Goal: Task Accomplishment & Management: Manage account settings

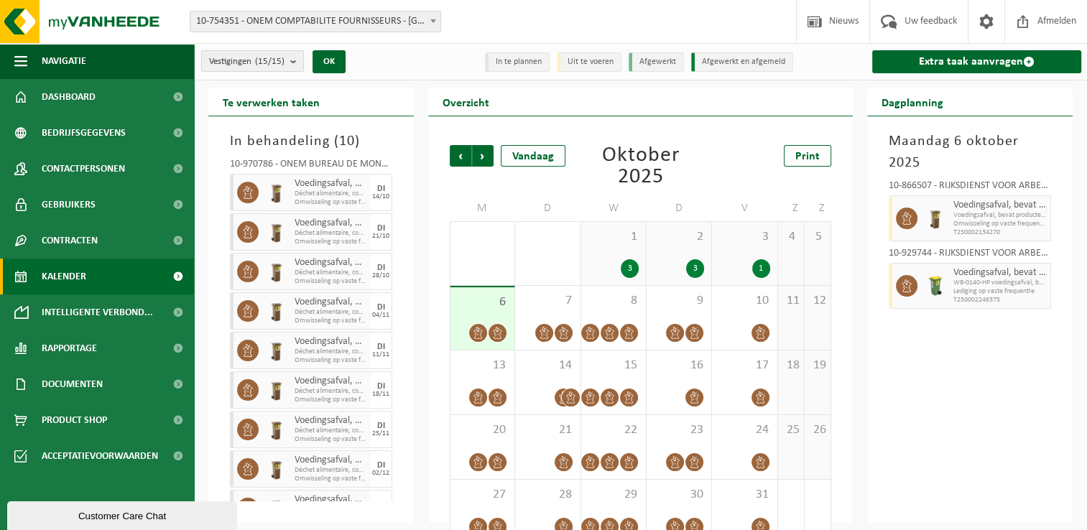
click at [289, 68] on button "Vestigingen (15/15)" at bounding box center [252, 61] width 103 height 22
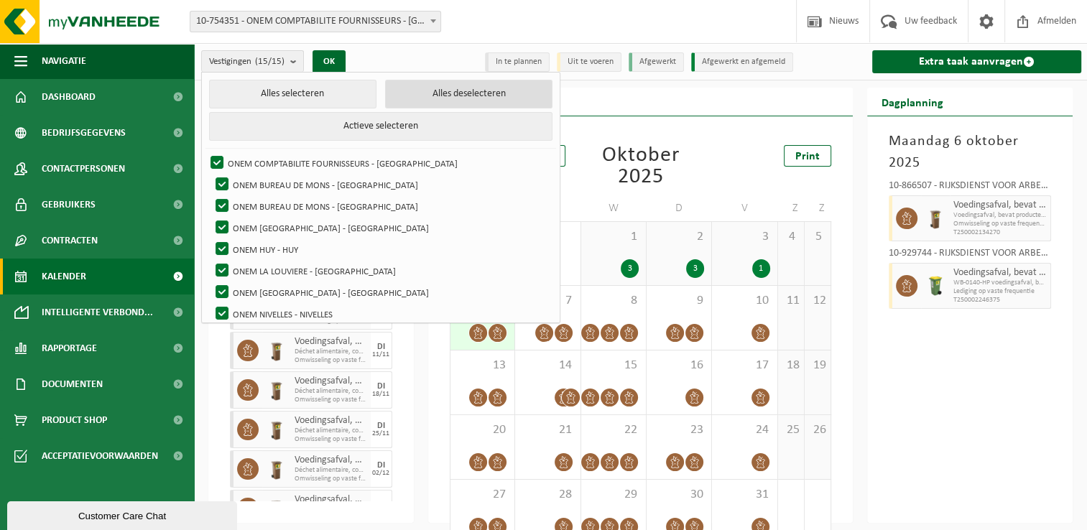
click at [427, 96] on button "Alles deselecteren" at bounding box center [468, 94] width 167 height 29
checkbox input "false"
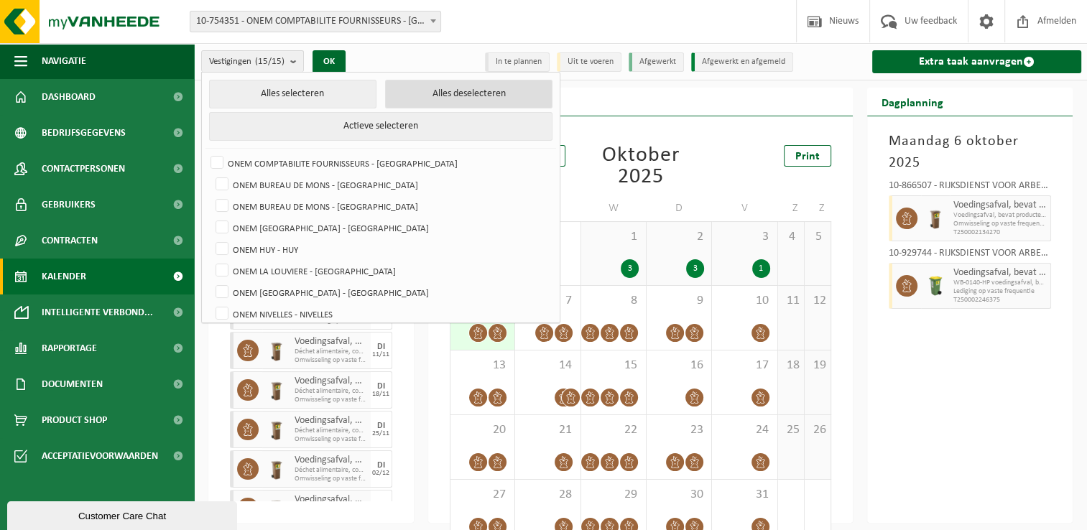
checkbox input "false"
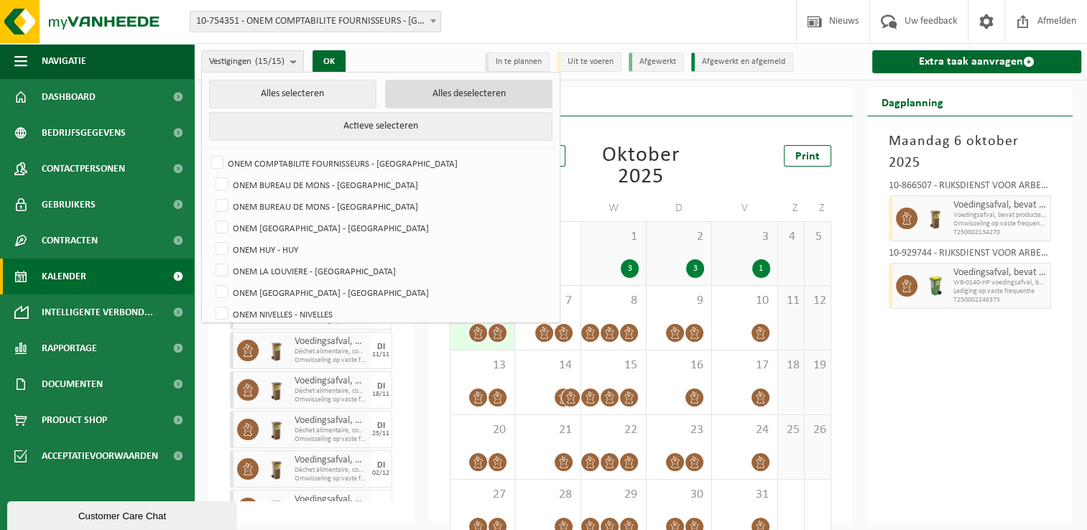
checkbox input "false"
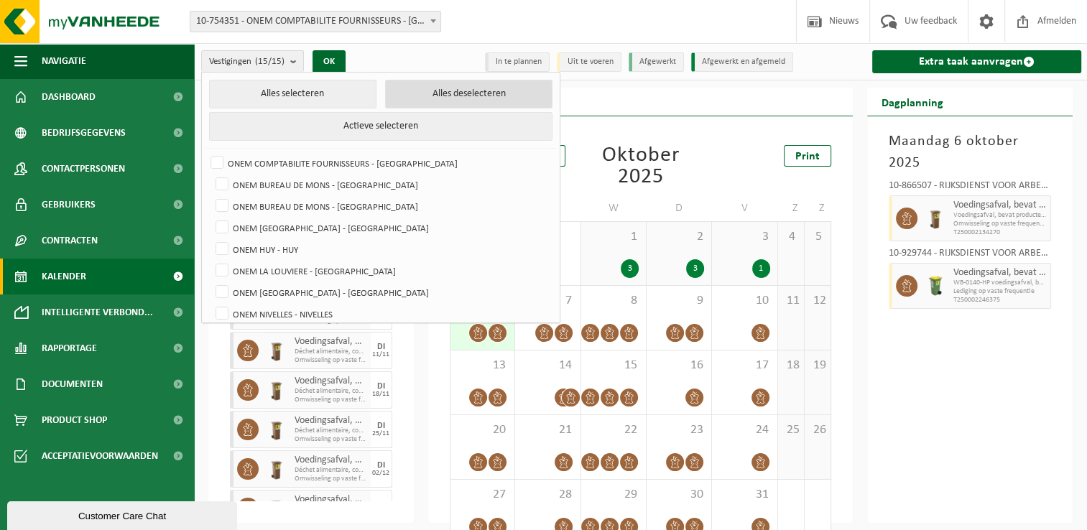
checkbox input "false"
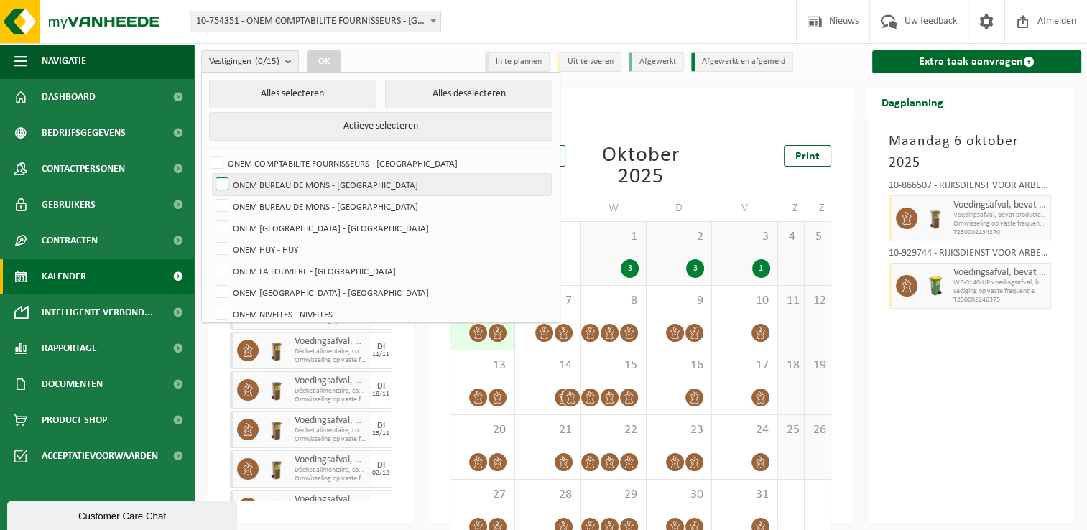
click at [355, 186] on label "ONEM BUREAU DE MONS - [GEOGRAPHIC_DATA]" at bounding box center [382, 185] width 338 height 22
click at [210, 174] on input "ONEM BUREAU DE MONS - [GEOGRAPHIC_DATA]" at bounding box center [210, 173] width 1 height 1
checkbox input "true"
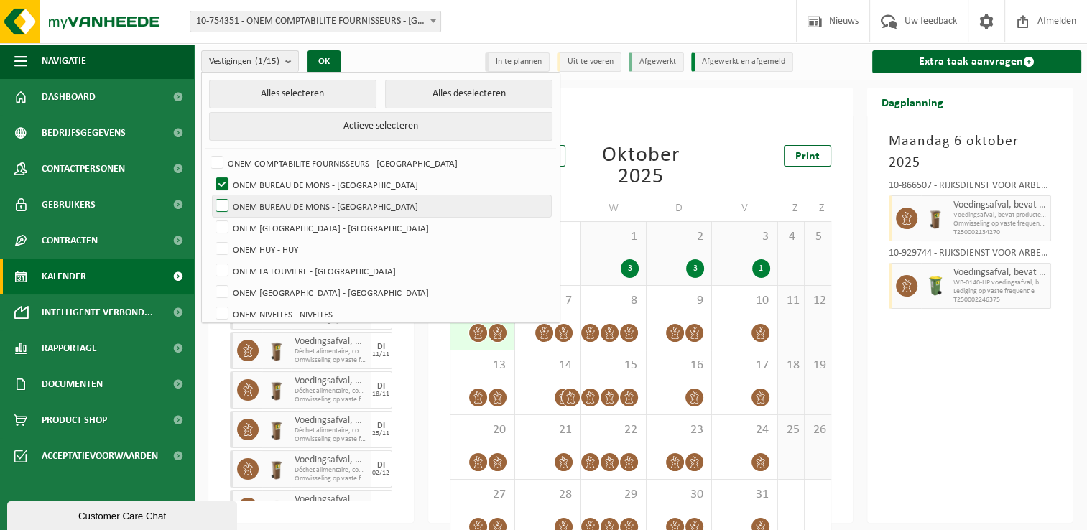
click at [349, 200] on label "ONEM BUREAU DE MONS - [GEOGRAPHIC_DATA]" at bounding box center [382, 206] width 338 height 22
click at [210, 195] on input "ONEM BUREAU DE MONS - [GEOGRAPHIC_DATA]" at bounding box center [210, 195] width 1 height 1
checkbox input "true"
click at [326, 67] on button "OK" at bounding box center [323, 61] width 33 height 23
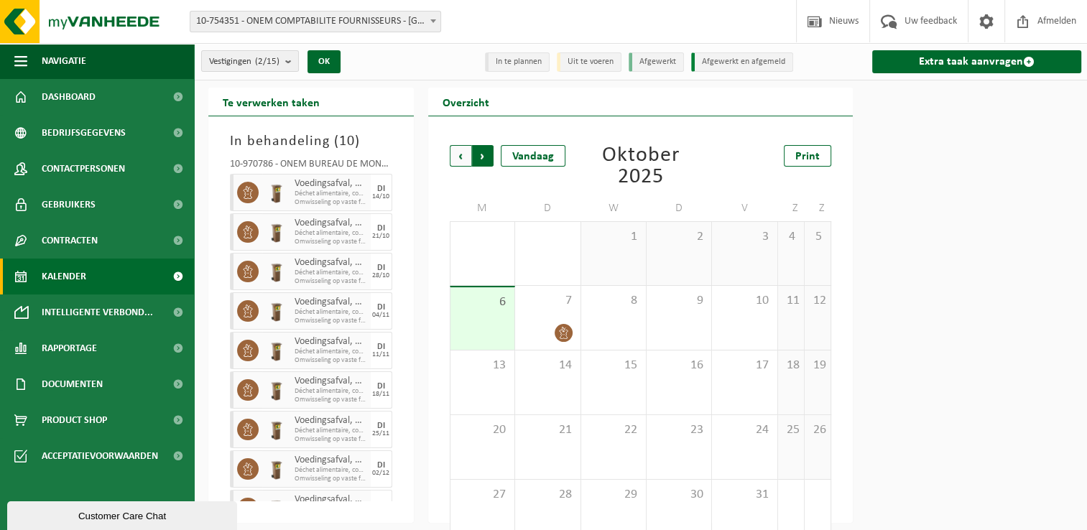
click at [460, 154] on span "Vorige" at bounding box center [461, 156] width 22 height 22
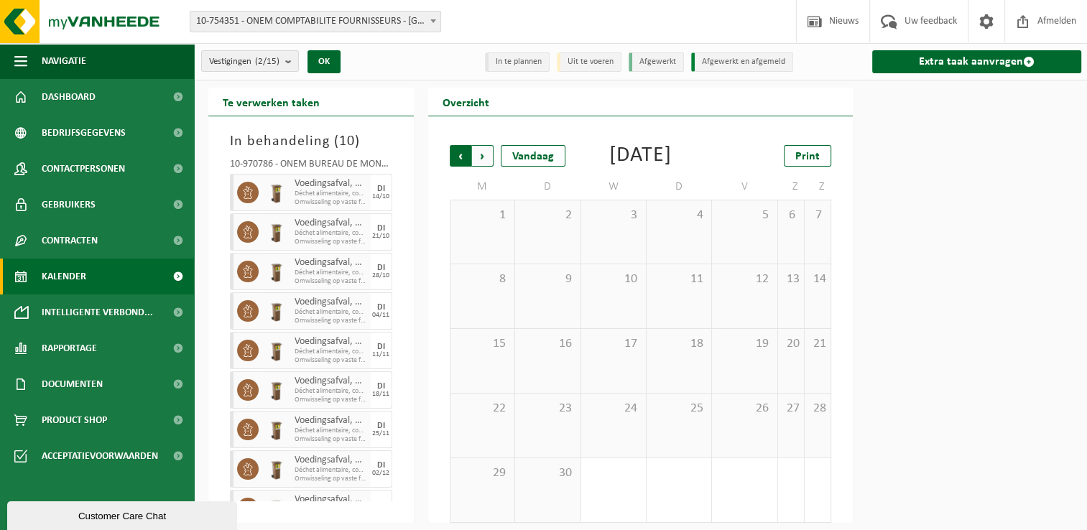
click at [481, 154] on span "Volgende" at bounding box center [483, 156] width 22 height 22
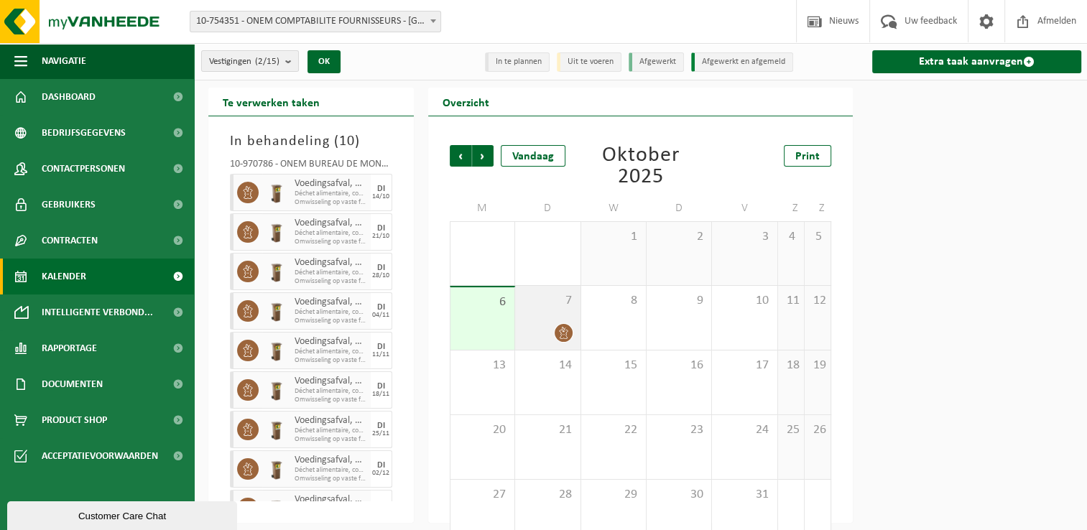
click at [566, 307] on span "7" at bounding box center [547, 301] width 50 height 16
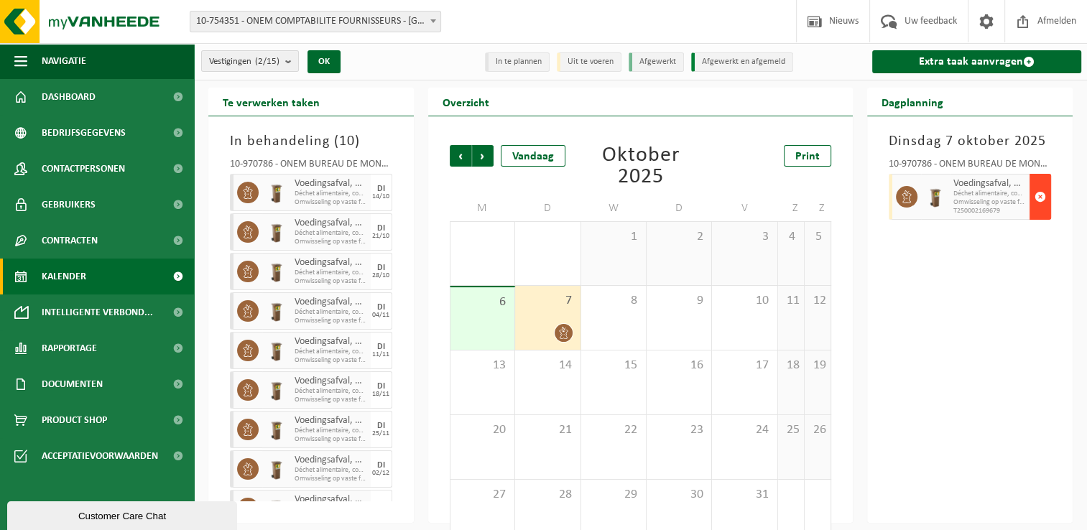
click at [1043, 197] on span "button" at bounding box center [1039, 196] width 11 height 29
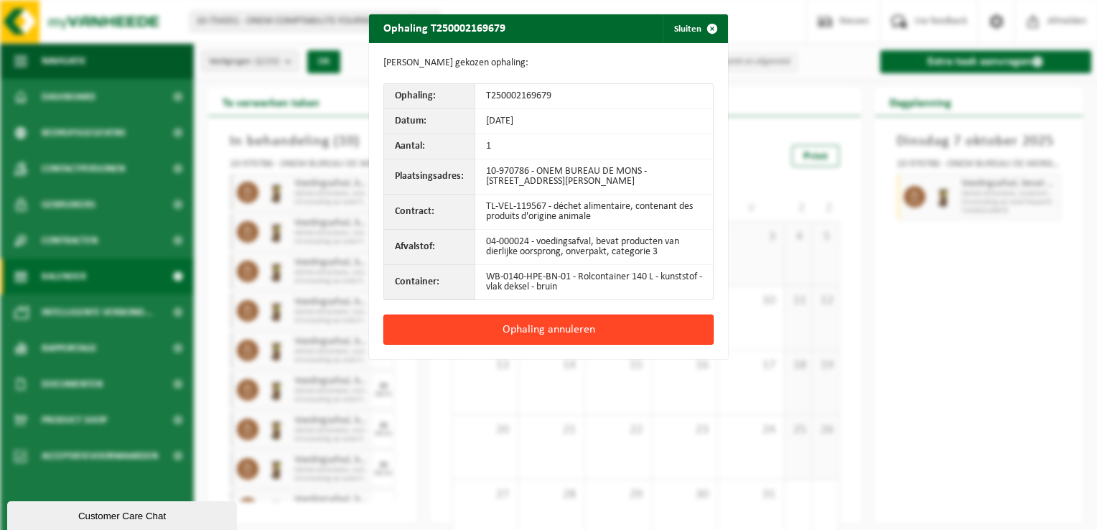
click at [580, 330] on button "Ophaling annuleren" at bounding box center [548, 330] width 330 height 30
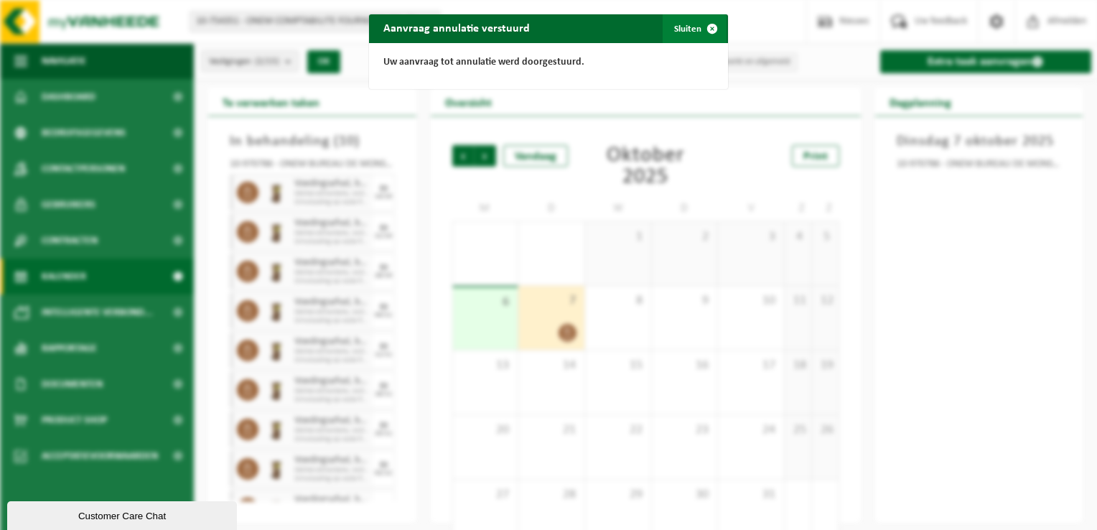
click at [698, 22] on span "button" at bounding box center [712, 28] width 29 height 29
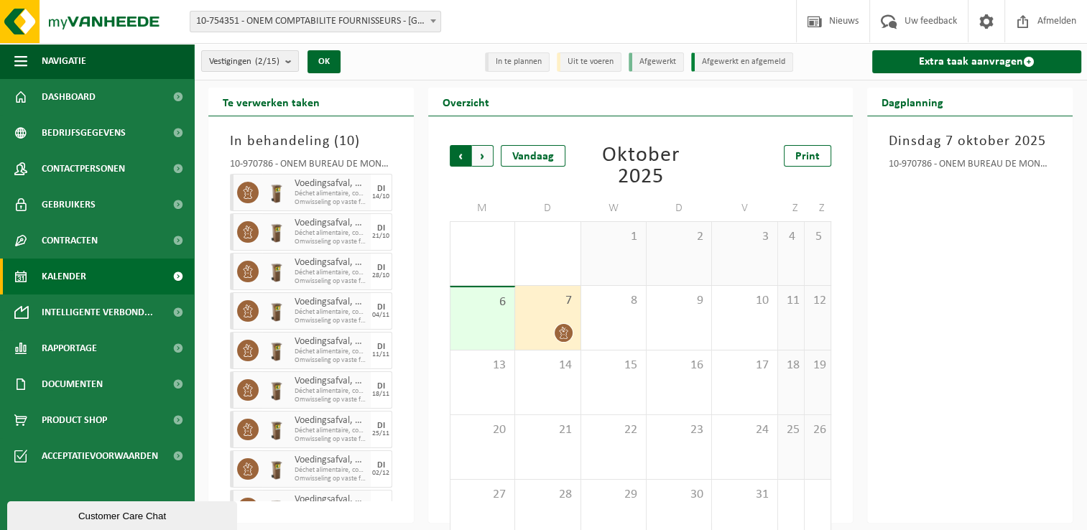
click at [485, 156] on span "Volgende" at bounding box center [483, 156] width 22 height 22
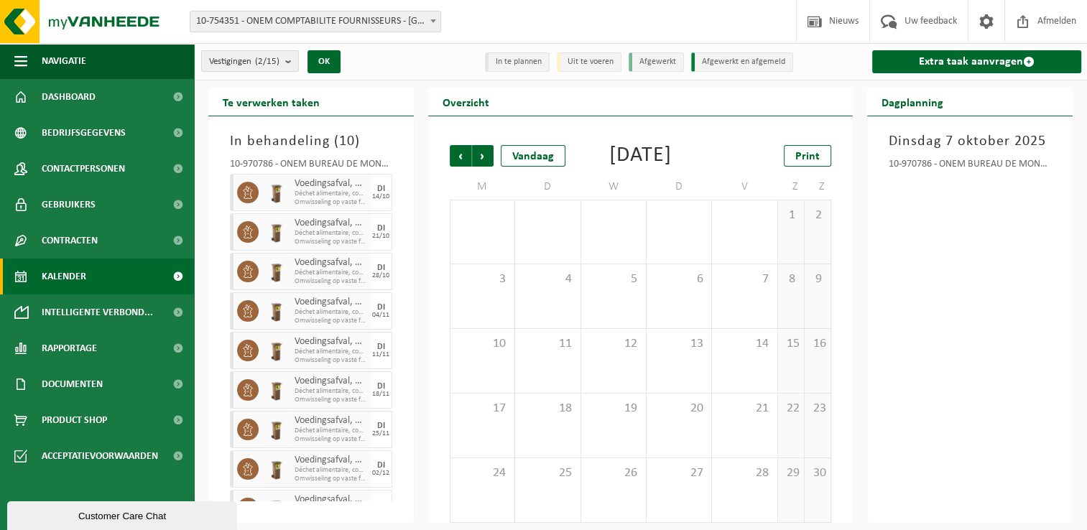
click at [485, 156] on span "Volgende" at bounding box center [483, 156] width 22 height 22
click at [459, 158] on span "Vorige" at bounding box center [461, 156] width 22 height 22
